Goal: Task Accomplishment & Management: Use online tool/utility

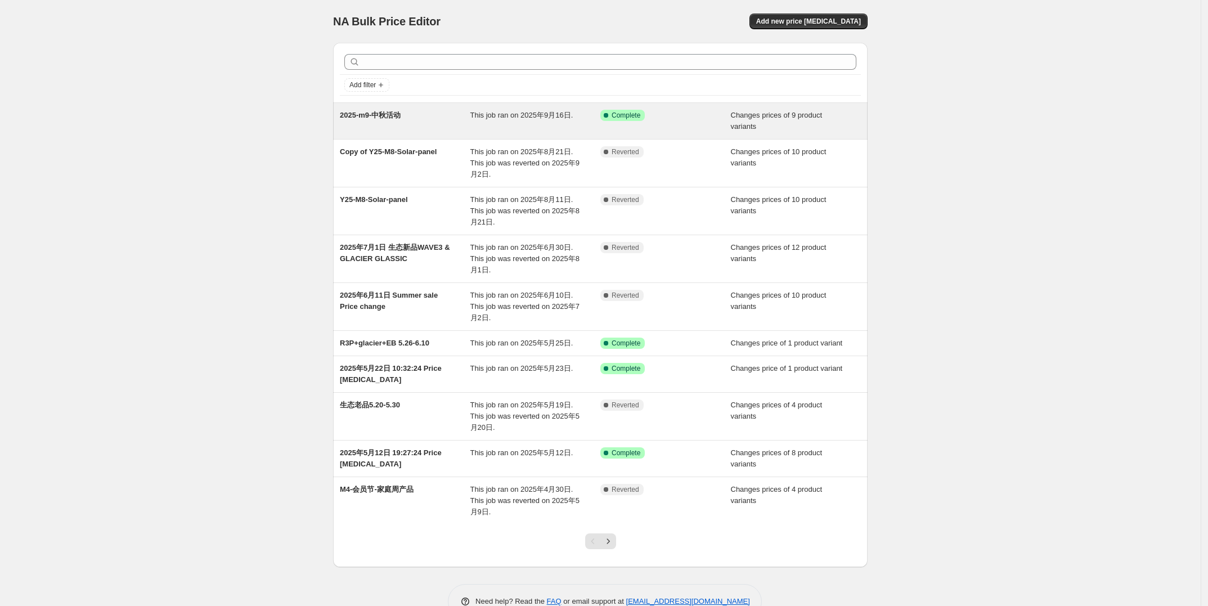
click at [470, 110] on div "2025-m9-中秋活动" at bounding box center [405, 121] width 130 height 22
